Goal: Task Accomplishment & Management: Use online tool/utility

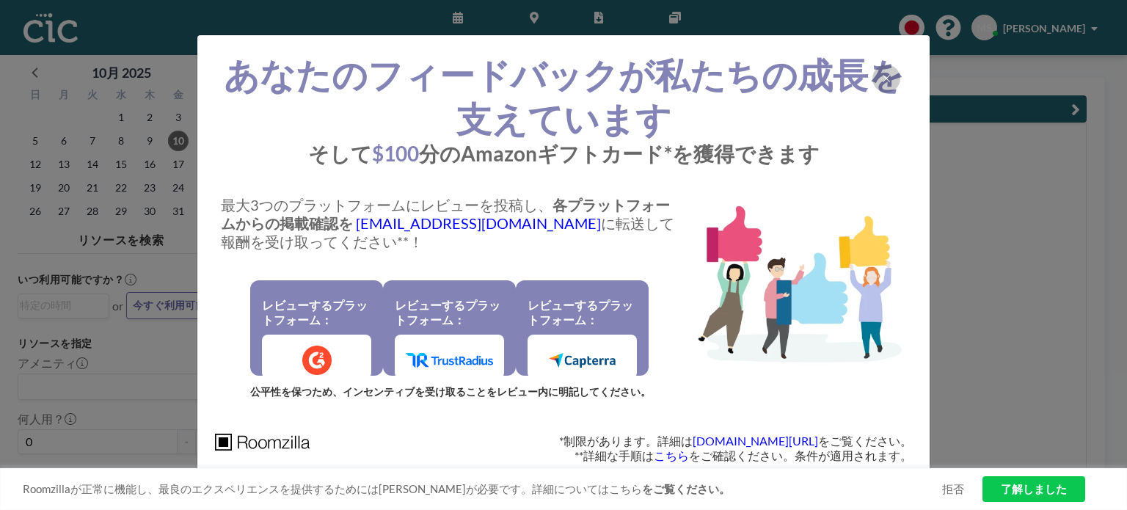
scroll to position [0, 998]
click at [880, 81] on div at bounding box center [886, 79] width 28 height 28
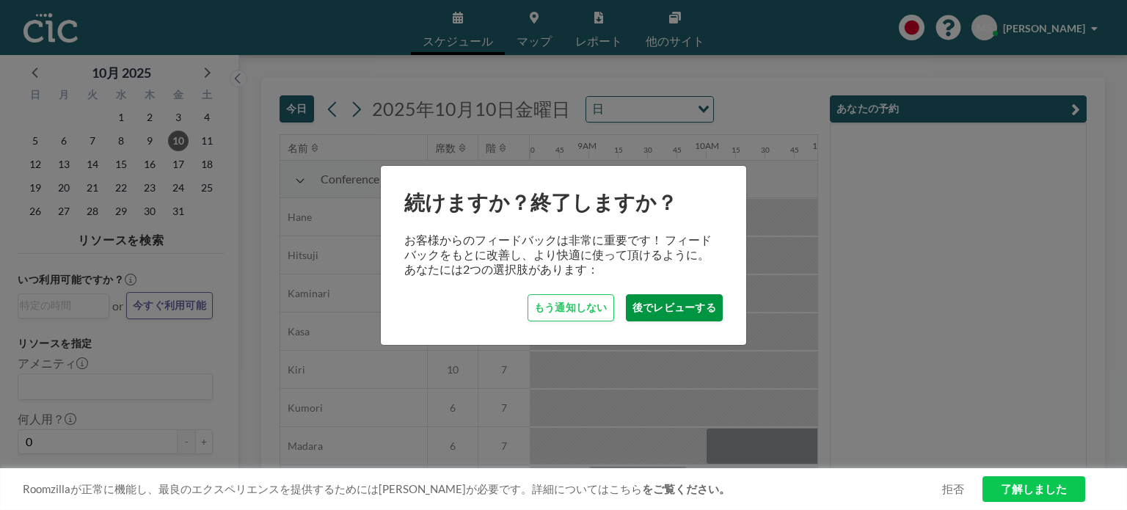
click at [656, 311] on button "後でレビューする" at bounding box center [674, 307] width 97 height 27
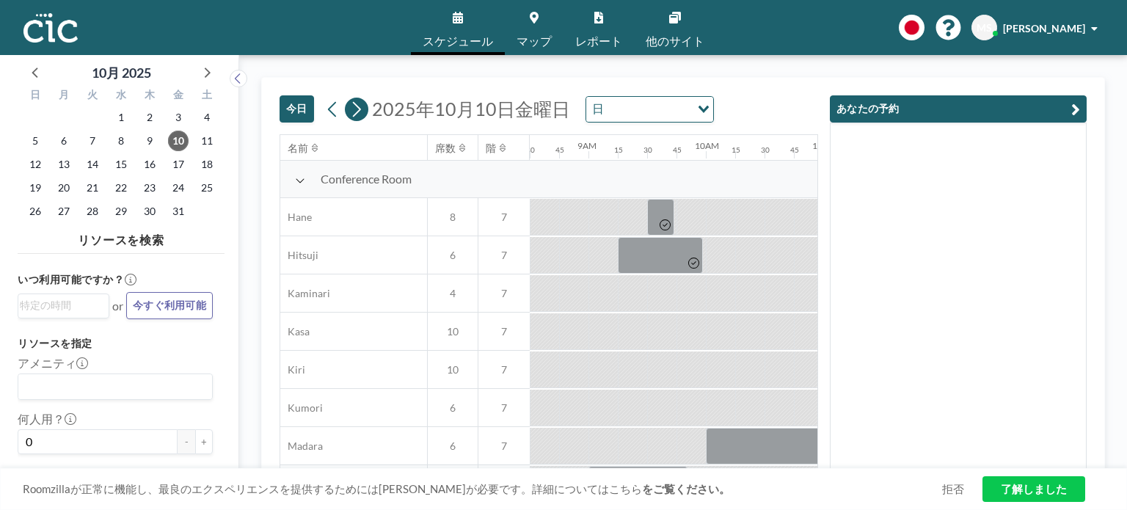
click at [354, 113] on icon at bounding box center [356, 109] width 14 height 22
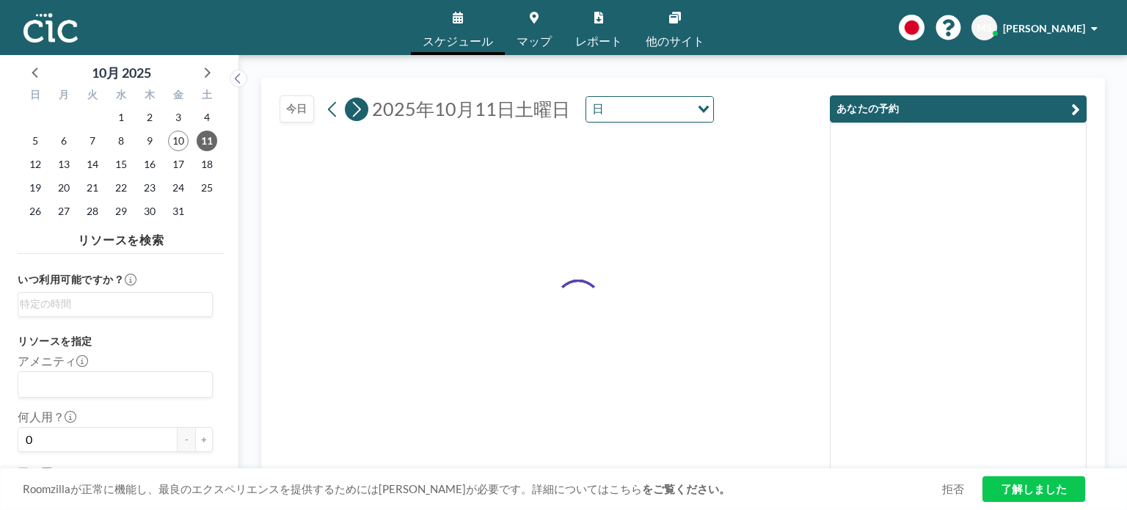
click at [354, 113] on icon at bounding box center [356, 109] width 14 height 22
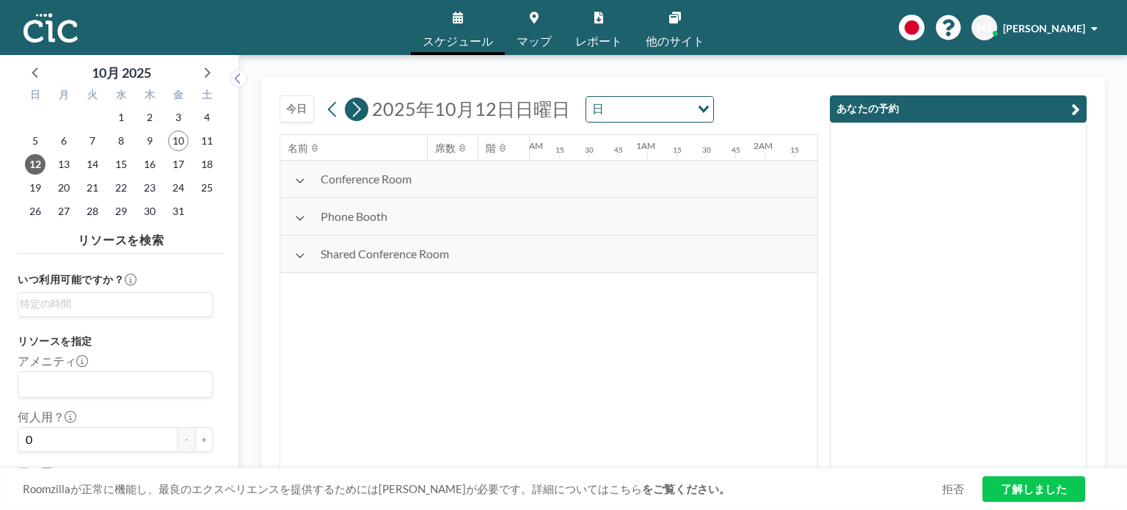
scroll to position [0, 699]
click at [354, 113] on icon at bounding box center [356, 109] width 14 height 22
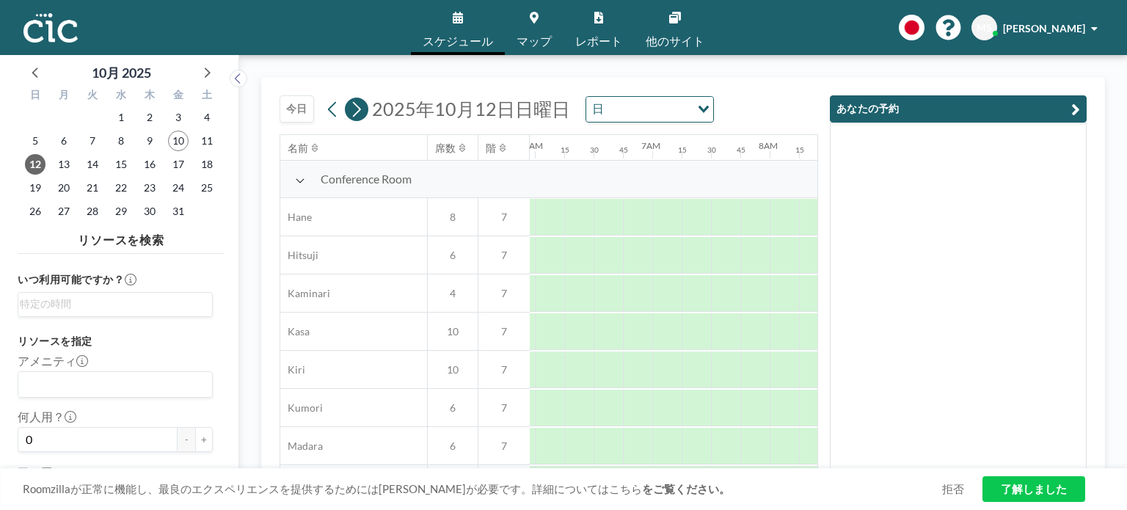
scroll to position [0, 0]
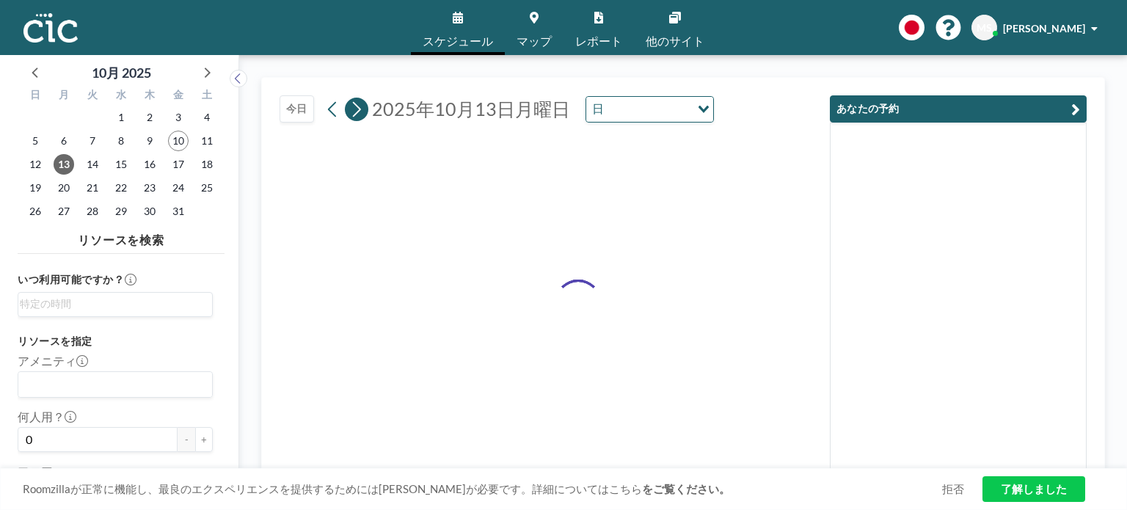
click at [354, 113] on icon at bounding box center [356, 109] width 14 height 22
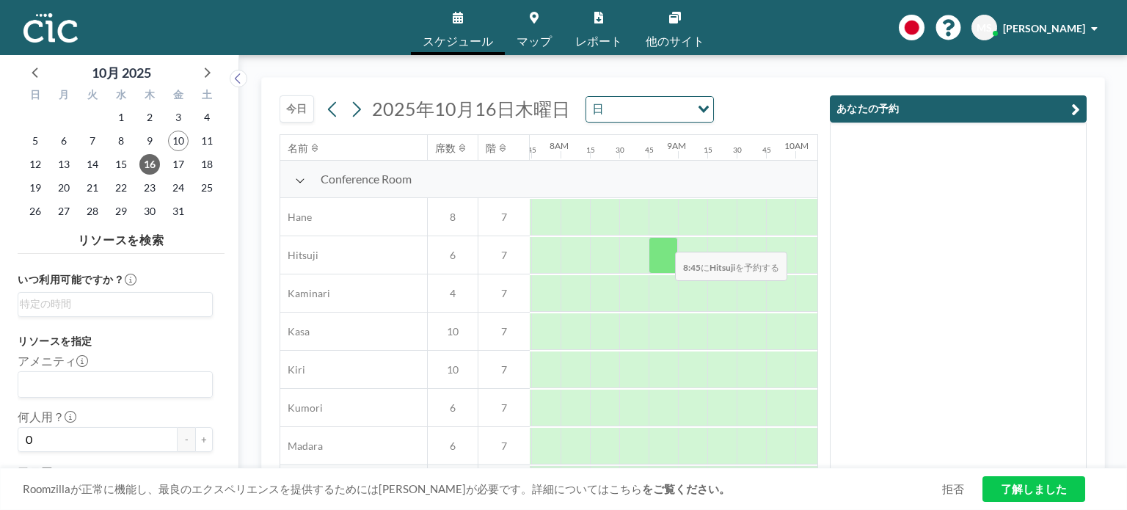
scroll to position [0, 910]
click at [804, 468] on div "Roomzillaが正常に機能し、最良のエクスペリエンスを提供するためには[PERSON_NAME]が必要です。詳細についてはこちら をご覧ください。 拒否 …" at bounding box center [563, 489] width 1127 height 42
click at [803, 468] on div "Roomzillaが正常に機能し、最良のエクスペリエンスを提供するためには[PERSON_NAME]が必要です。詳細についてはこちら をご覧ください。 拒否 …" at bounding box center [563, 489] width 1127 height 42
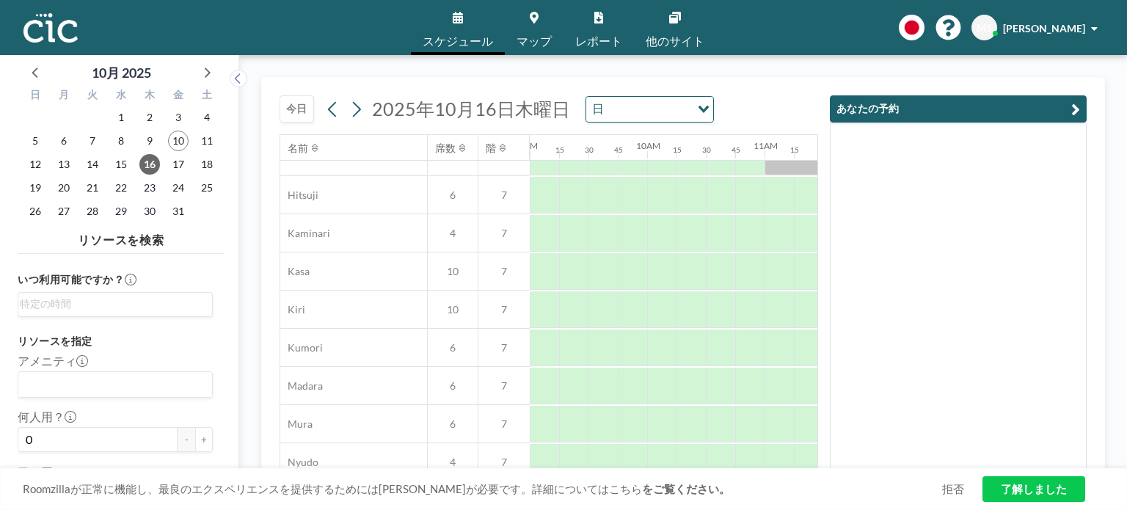
scroll to position [0, 1056]
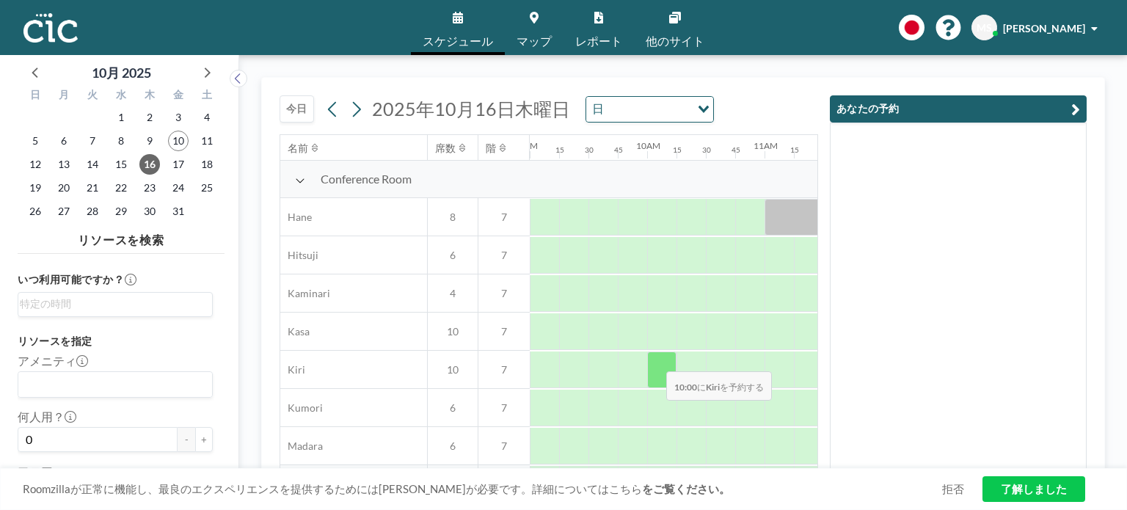
click at [654, 360] on div at bounding box center [661, 369] width 29 height 37
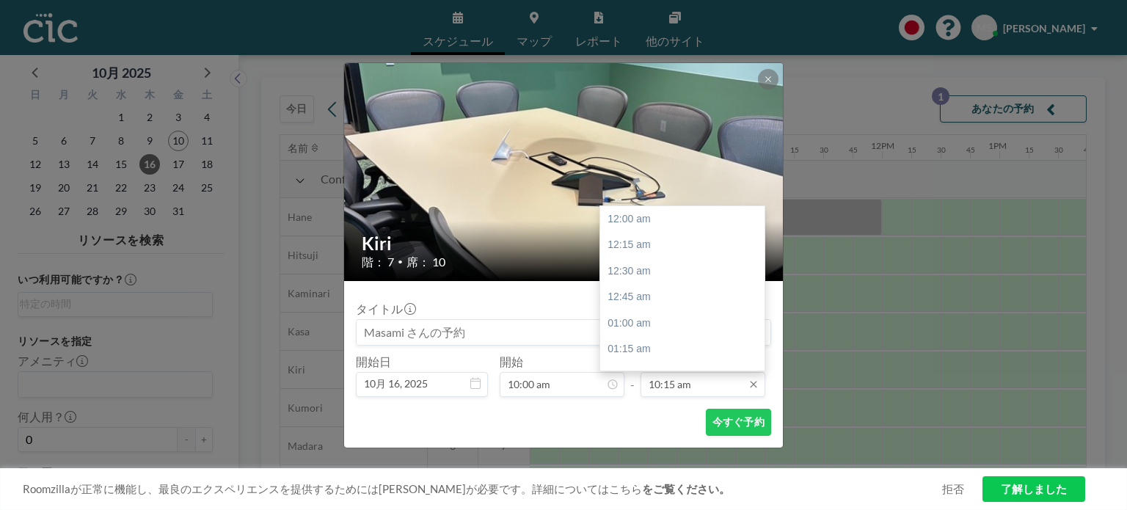
scroll to position [1071, 0]
click at [692, 384] on input "10:15 am" at bounding box center [702, 384] width 125 height 25
click at [703, 260] on div "12:00 pm" at bounding box center [686, 254] width 172 height 26
type input "12:00 pm"
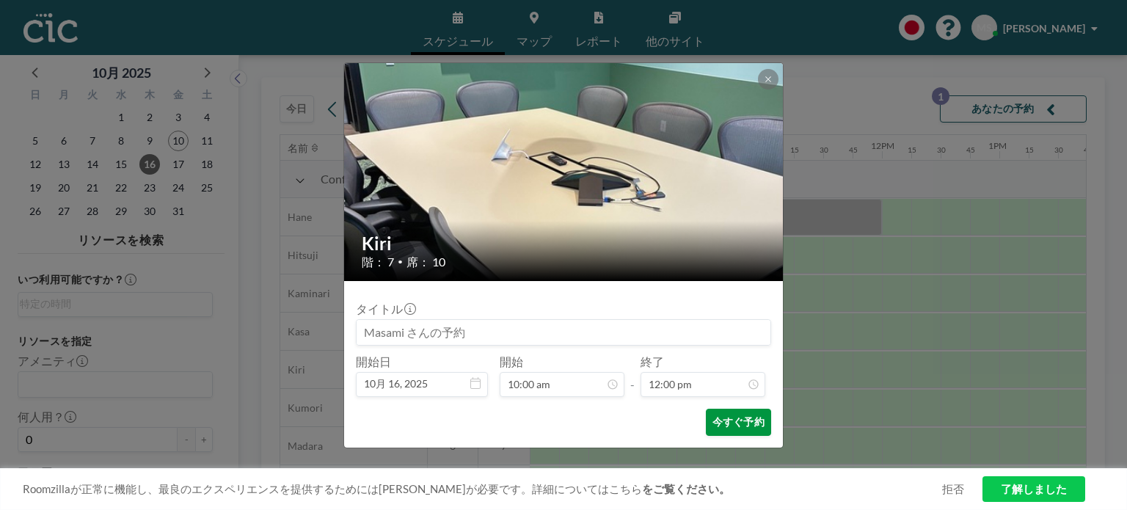
scroll to position [0, 0]
click at [736, 425] on button "今すぐ予約" at bounding box center [738, 422] width 65 height 27
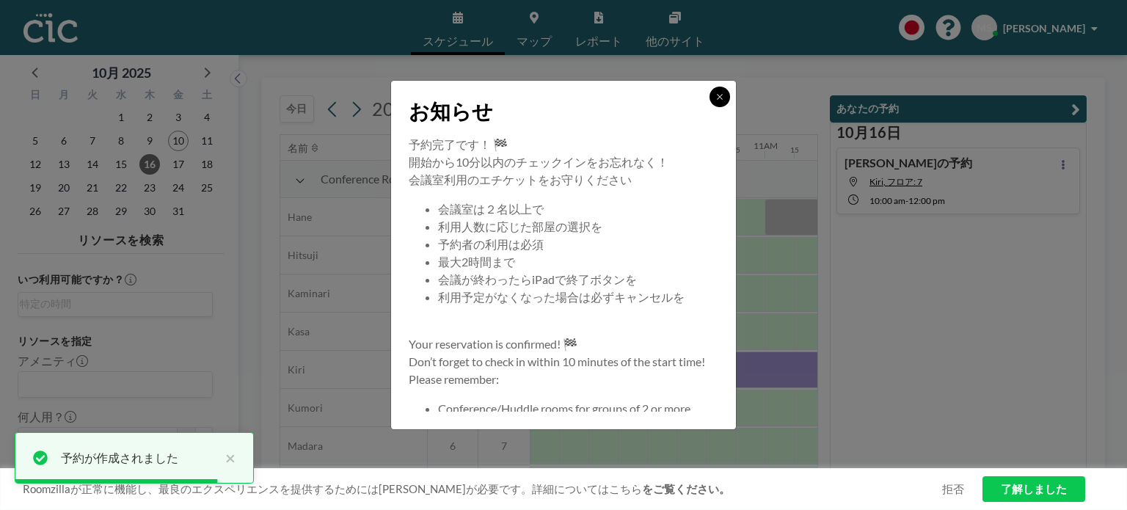
click at [719, 100] on icon at bounding box center [719, 96] width 9 height 9
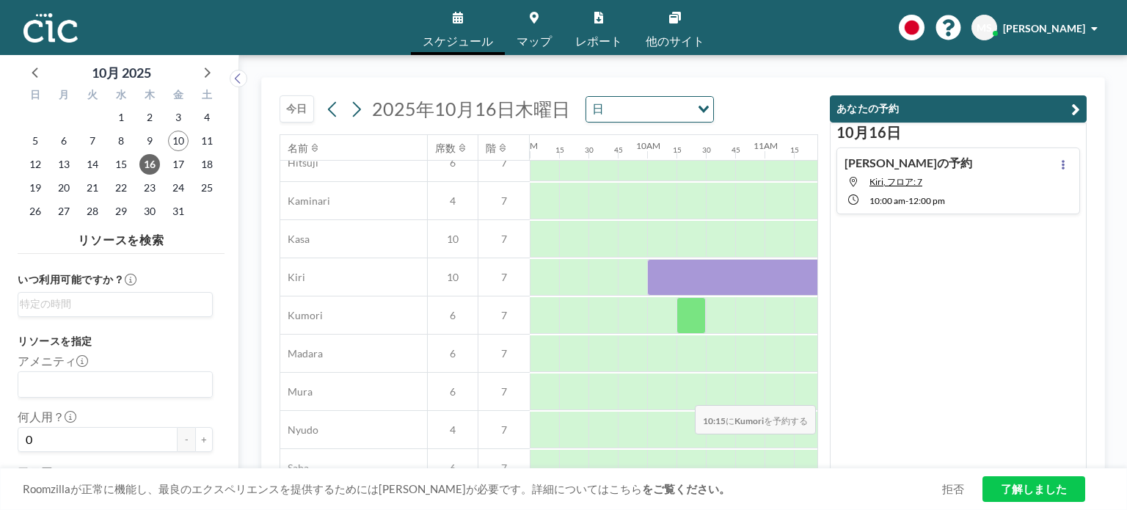
scroll to position [0, 1056]
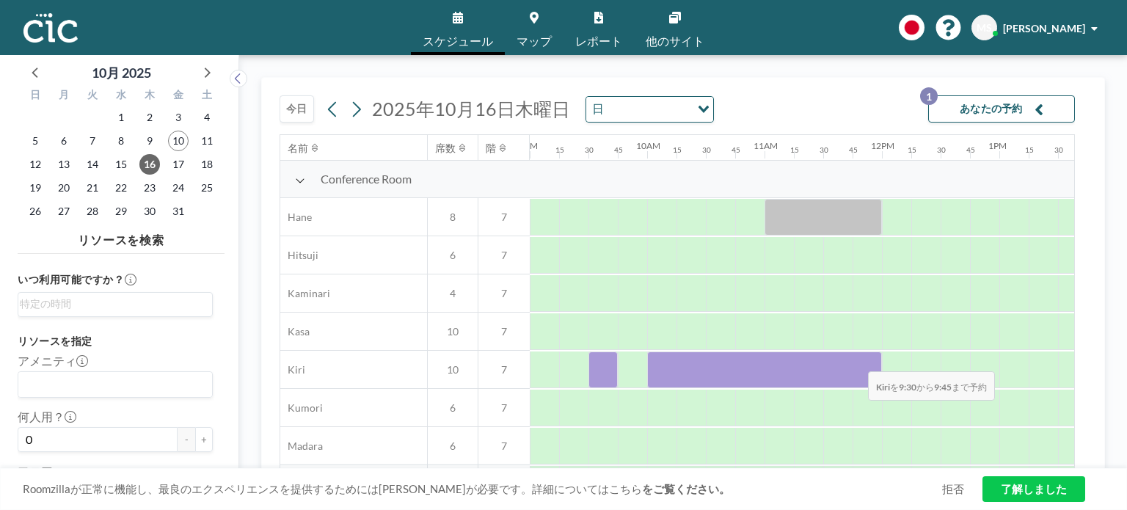
click at [599, 360] on div at bounding box center [602, 369] width 29 height 37
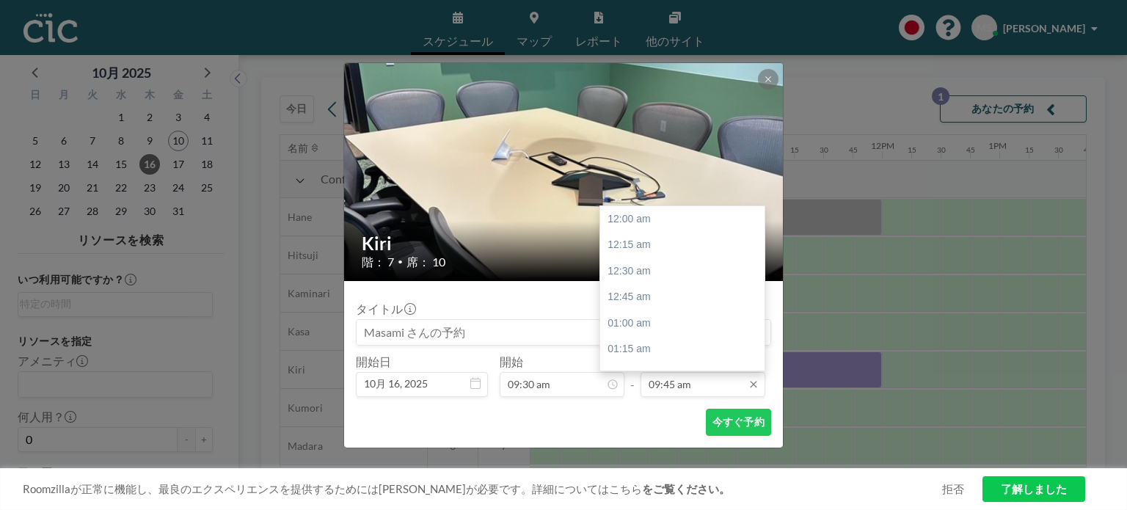
scroll to position [1018, 0]
click at [667, 382] on input "09:45 am" at bounding box center [702, 384] width 125 height 25
click at [663, 249] on div "10:00 am" at bounding box center [686, 245] width 172 height 26
type input "10:00 am"
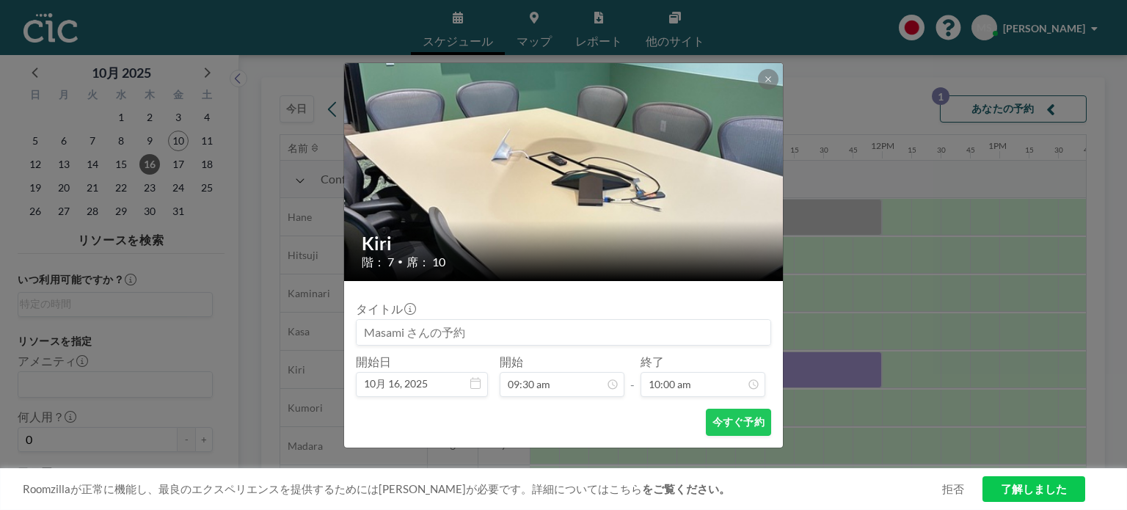
scroll to position [1045, 0]
click at [735, 428] on button "今すぐ予約" at bounding box center [738, 422] width 65 height 27
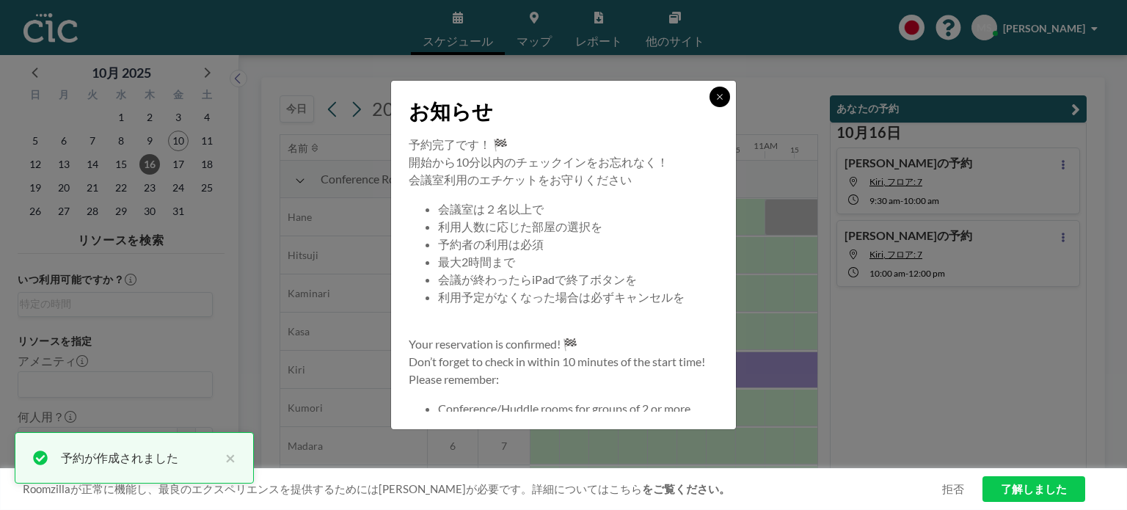
click at [726, 103] on button at bounding box center [719, 97] width 21 height 21
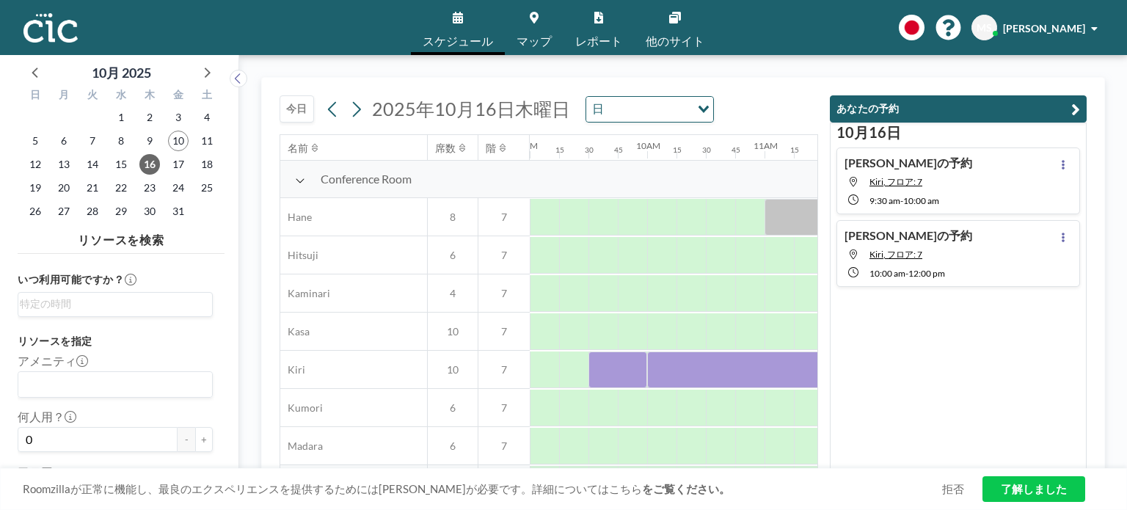
click at [297, 105] on button "今日" at bounding box center [296, 108] width 34 height 27
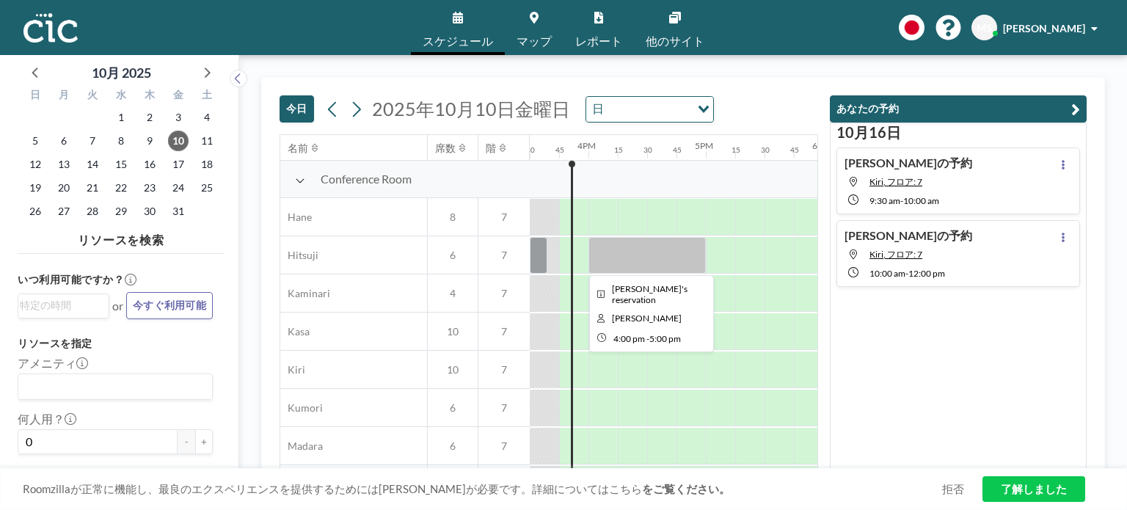
scroll to position [73, 1819]
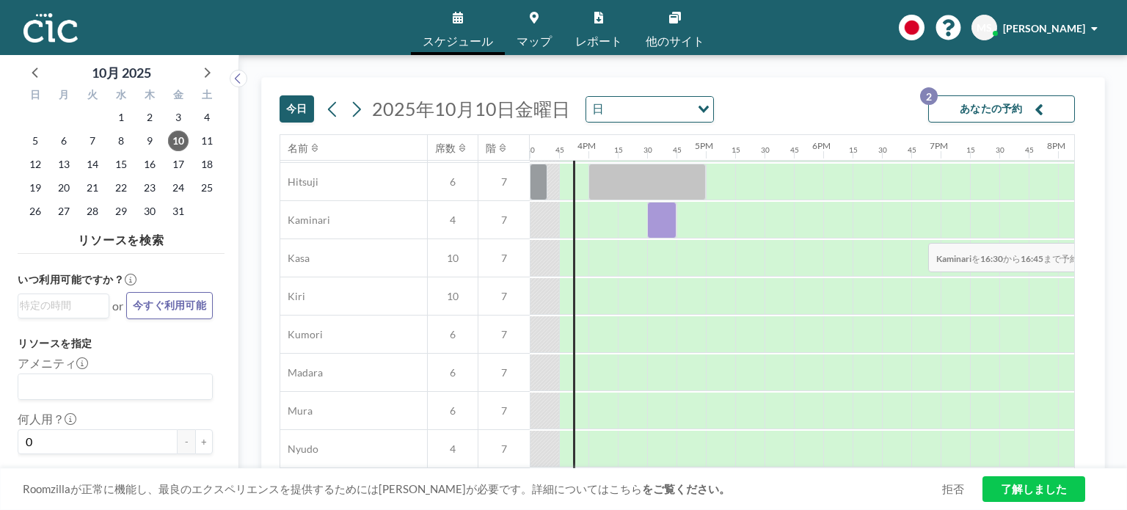
click at [659, 232] on div at bounding box center [661, 220] width 29 height 37
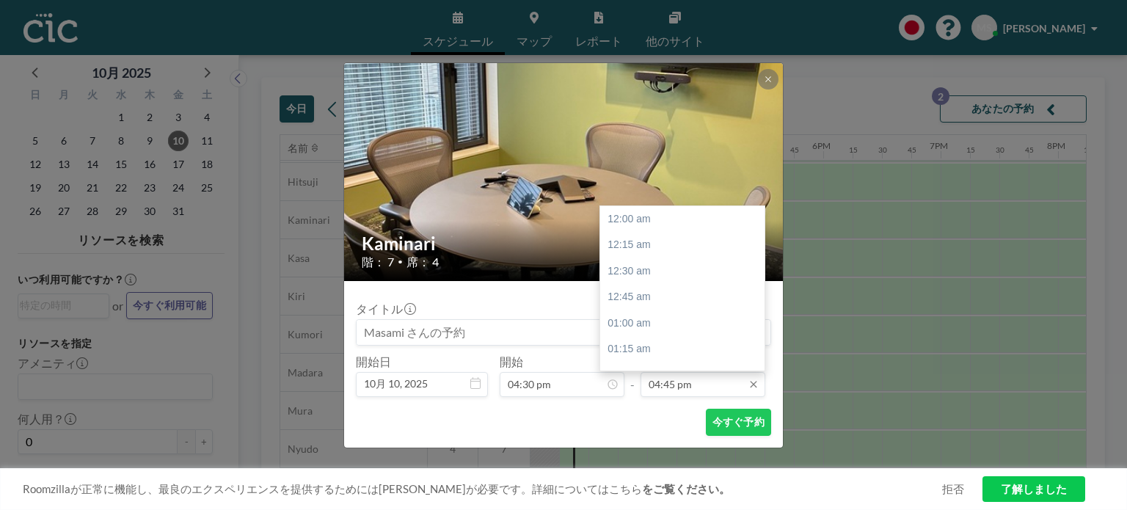
scroll to position [1749, 0]
click at [701, 387] on input "04:45 pm" at bounding box center [702, 384] width 125 height 25
click at [703, 306] on div "05:30 pm" at bounding box center [686, 298] width 172 height 26
type input "05:30 pm"
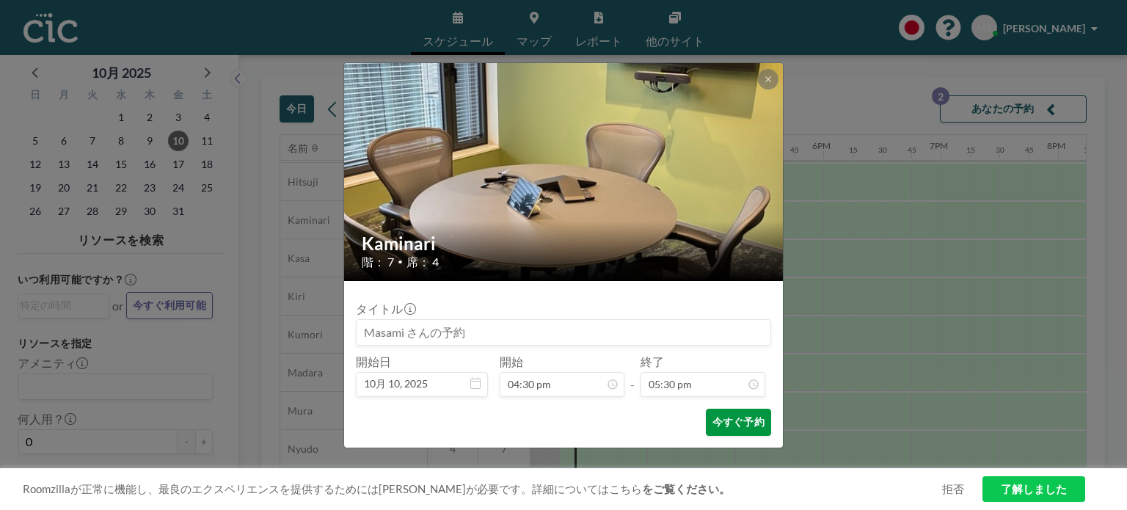
click at [736, 431] on button "今すぐ予約" at bounding box center [738, 422] width 65 height 27
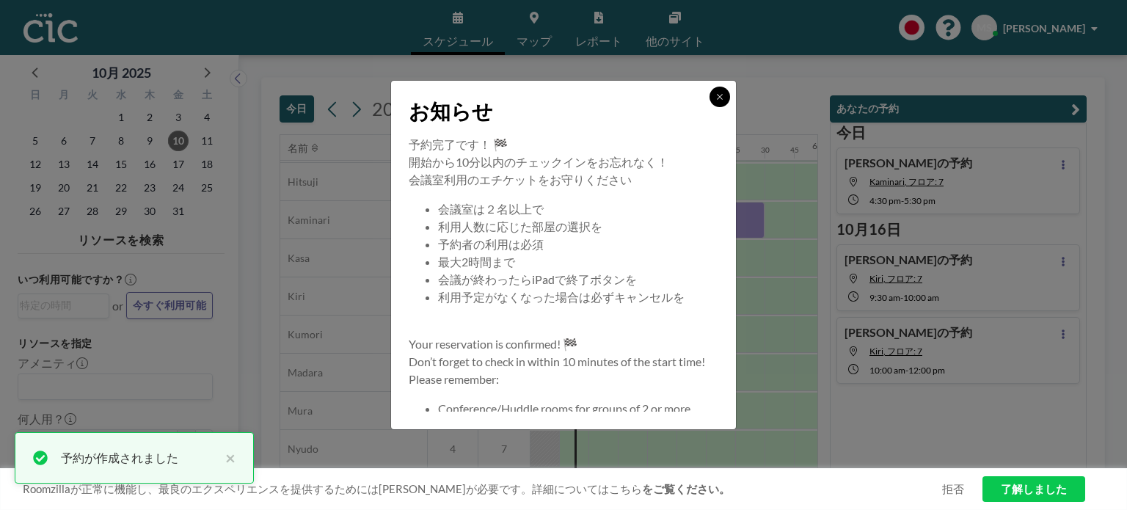
click at [720, 101] on button at bounding box center [719, 97] width 21 height 21
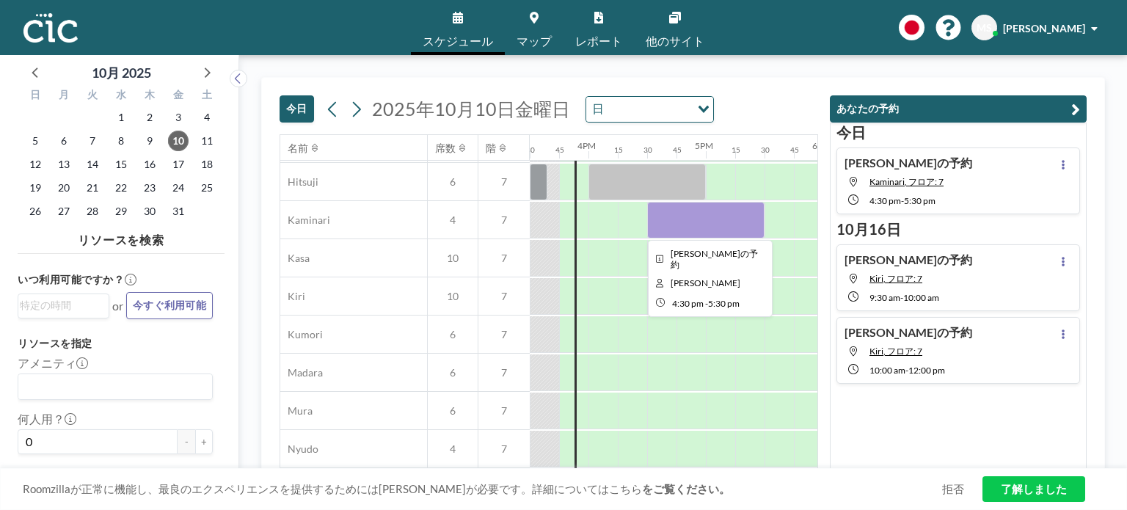
click at [683, 217] on div at bounding box center [705, 220] width 117 height 37
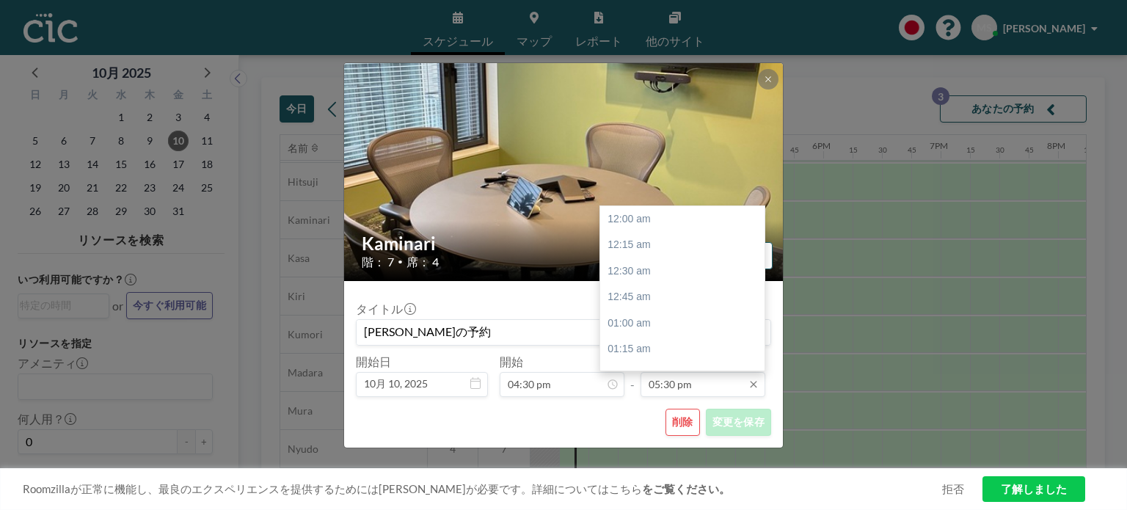
scroll to position [1828, 0]
click at [701, 319] on div "06:30 pm" at bounding box center [686, 323] width 172 height 26
type input "06:30 pm"
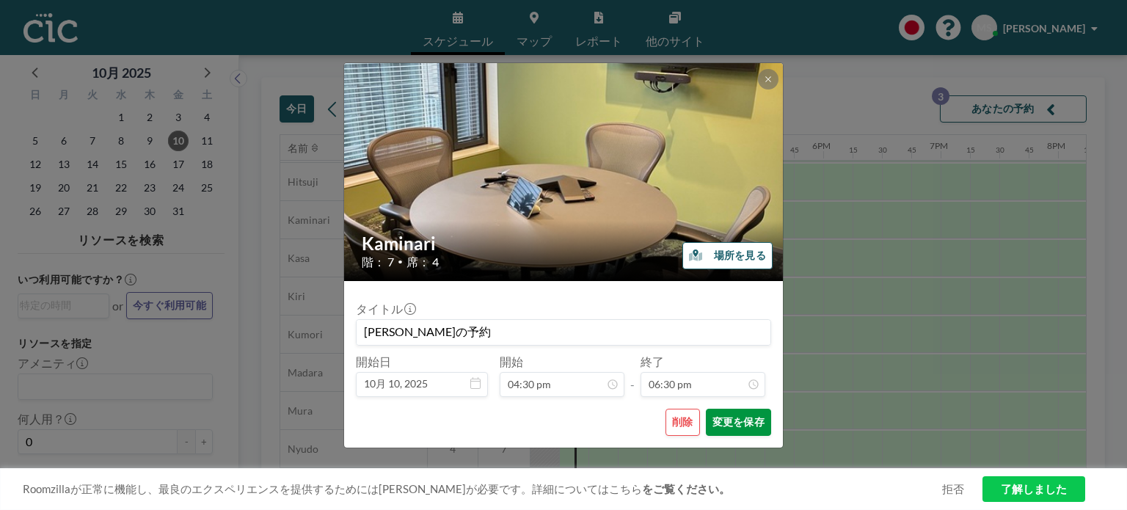
click at [722, 426] on button "変更を保存" at bounding box center [738, 422] width 65 height 27
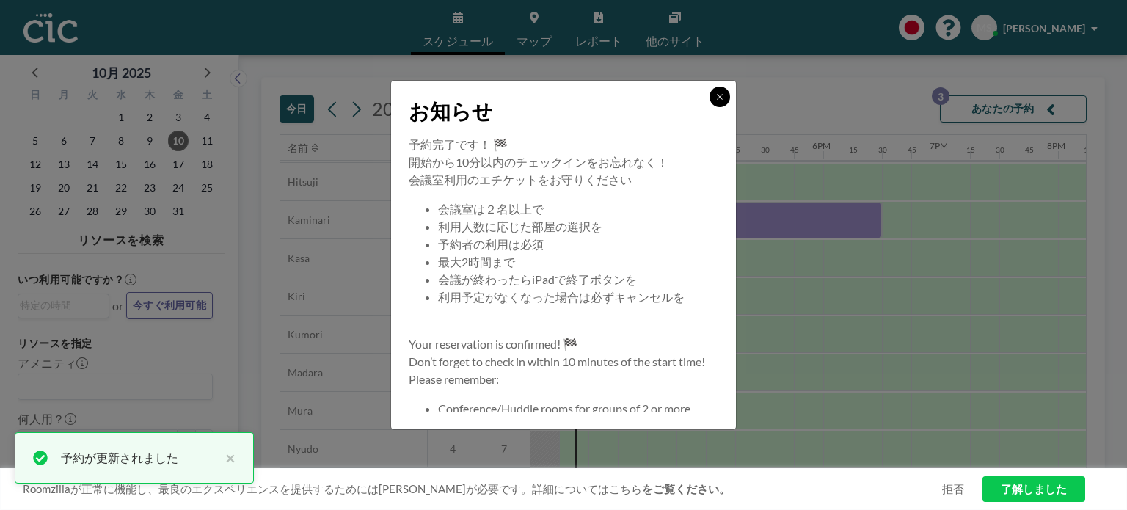
click at [715, 103] on button at bounding box center [719, 97] width 21 height 21
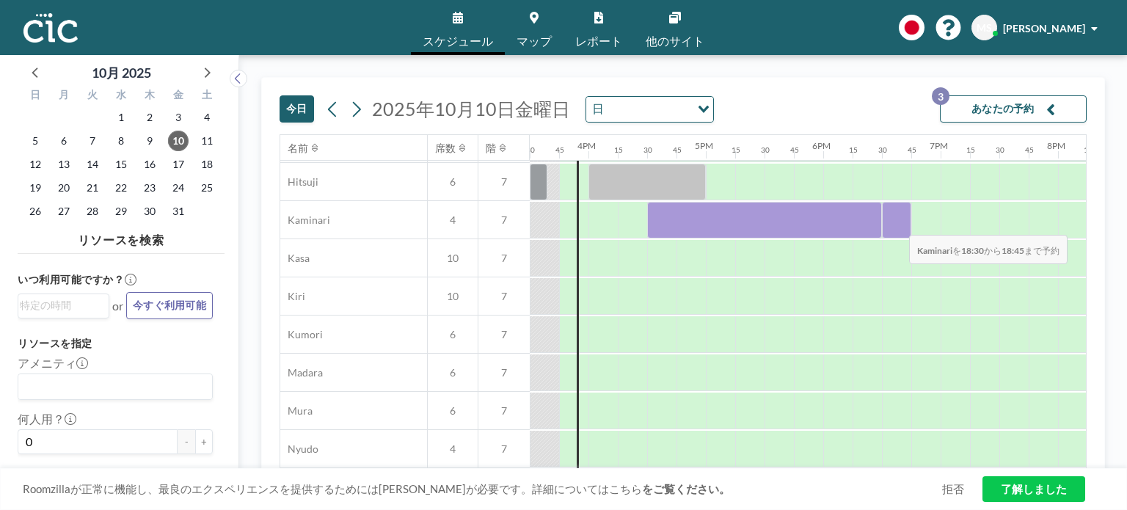
click at [897, 224] on div at bounding box center [896, 220] width 29 height 37
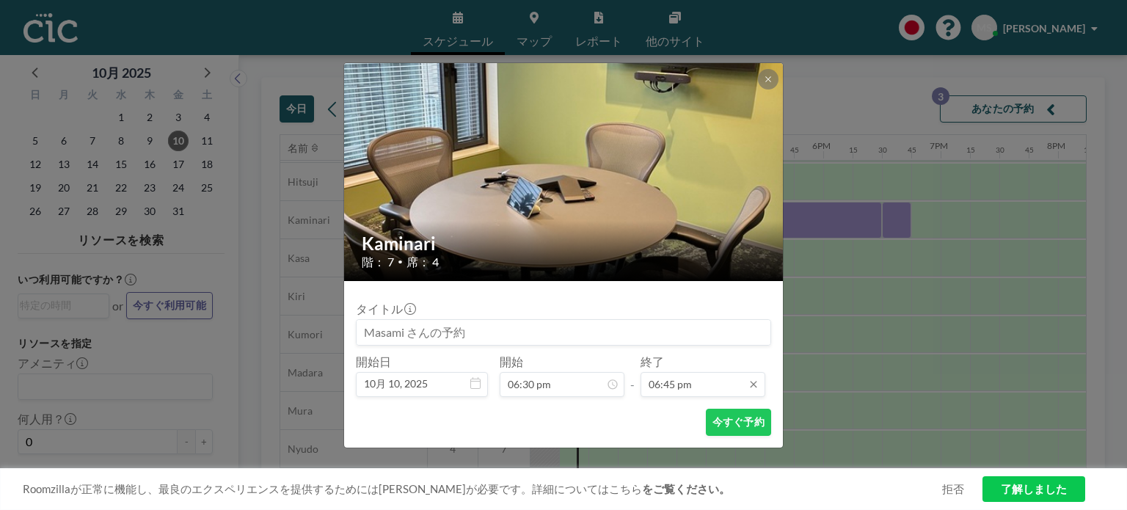
scroll to position [1958, 0]
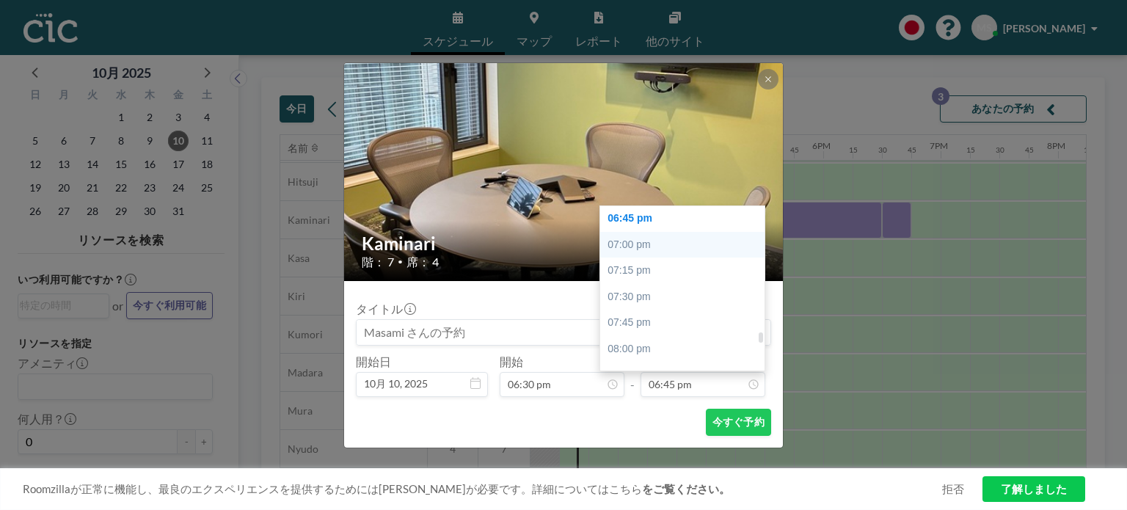
click at [709, 246] on div "07:00 pm" at bounding box center [686, 245] width 172 height 26
type input "07:00 pm"
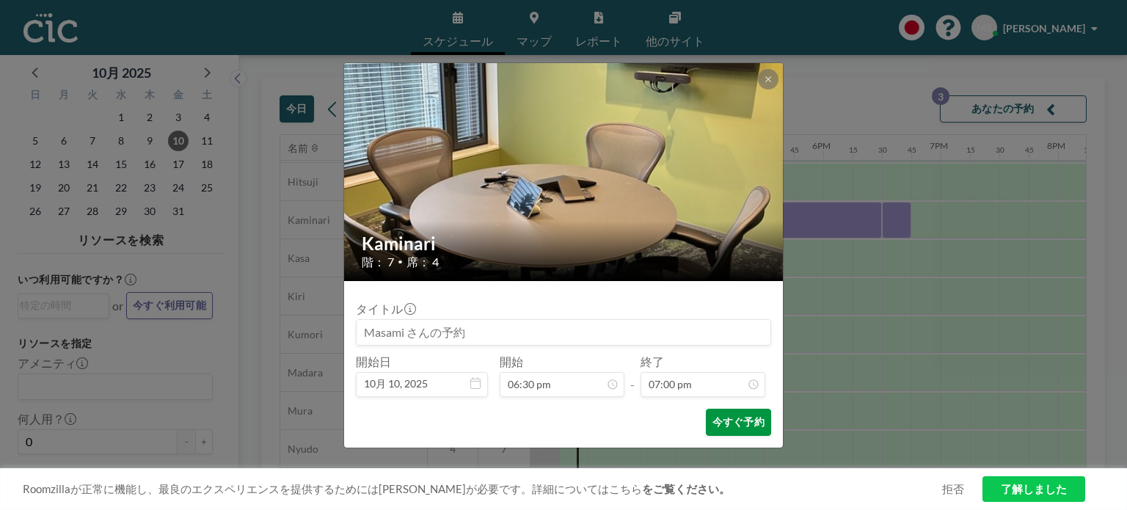
scroll to position [1985, 0]
click at [739, 422] on button "今すぐ予約" at bounding box center [738, 422] width 65 height 27
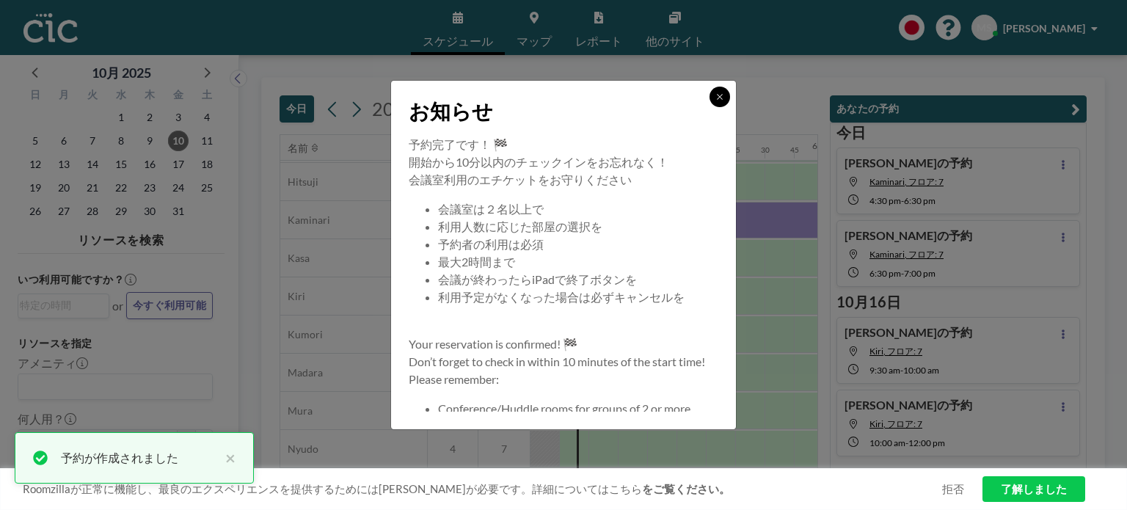
click at [717, 102] on button at bounding box center [719, 97] width 21 height 21
